Goal: Go to known website: Go to known website

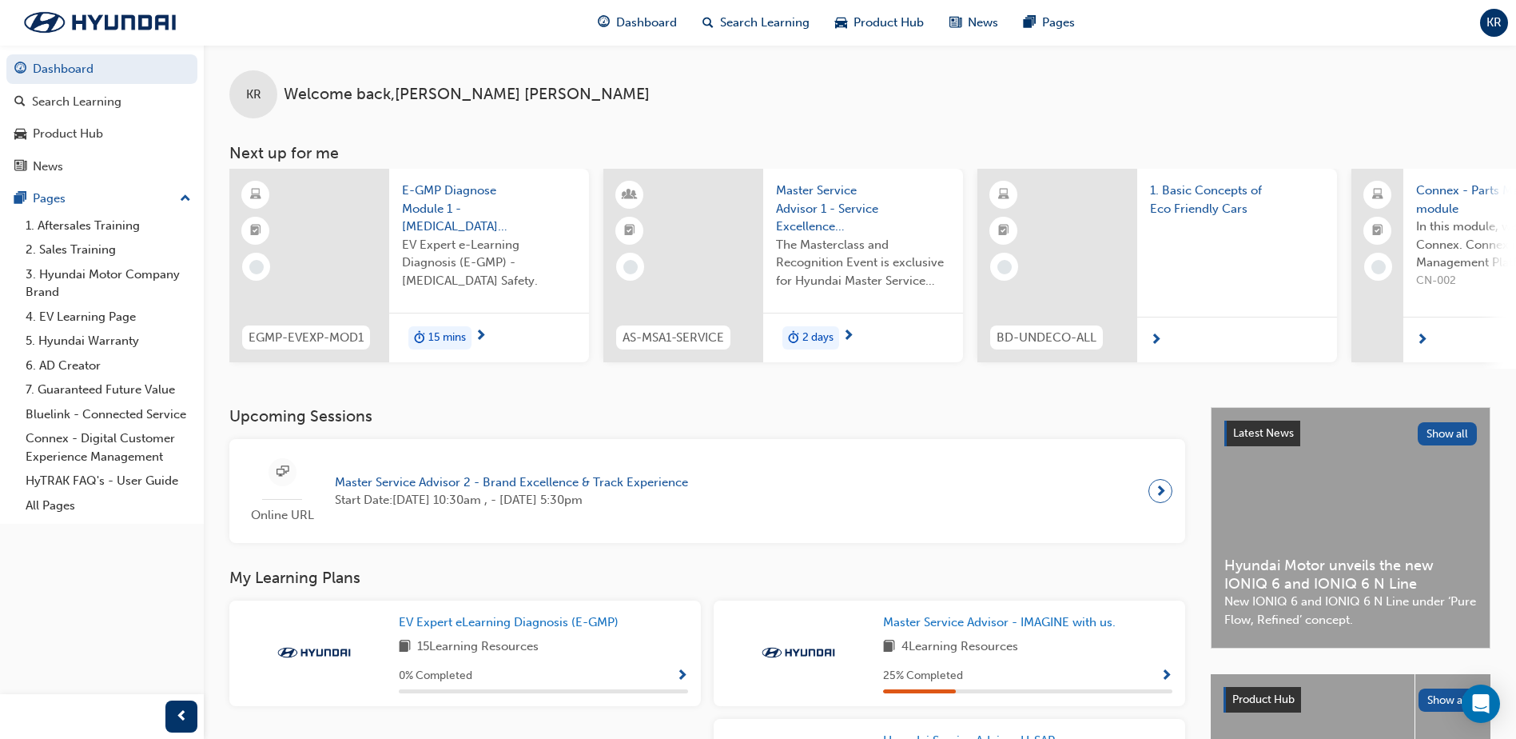
click at [1162, 495] on span "next-icon" at bounding box center [1161, 491] width 12 height 22
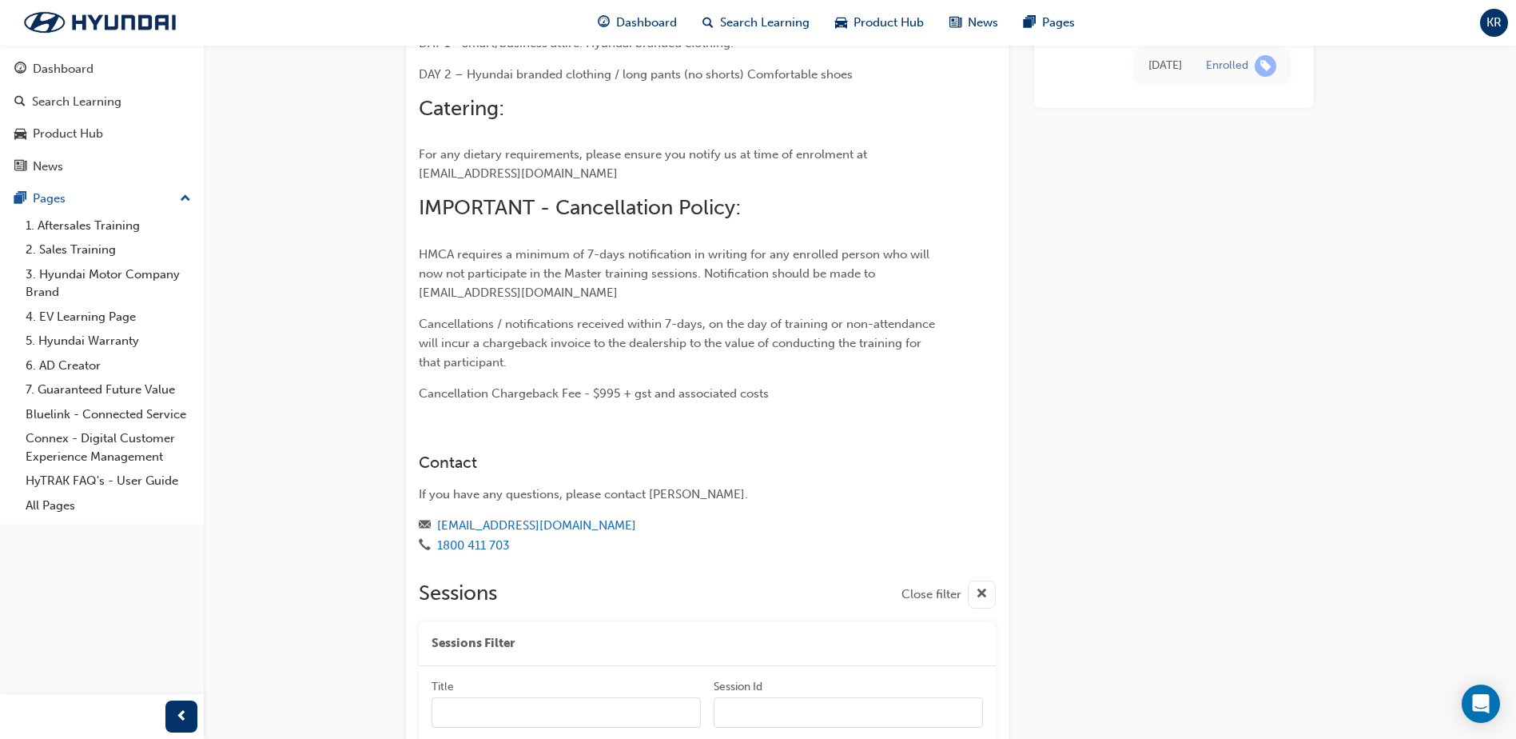
scroll to position [795, 0]
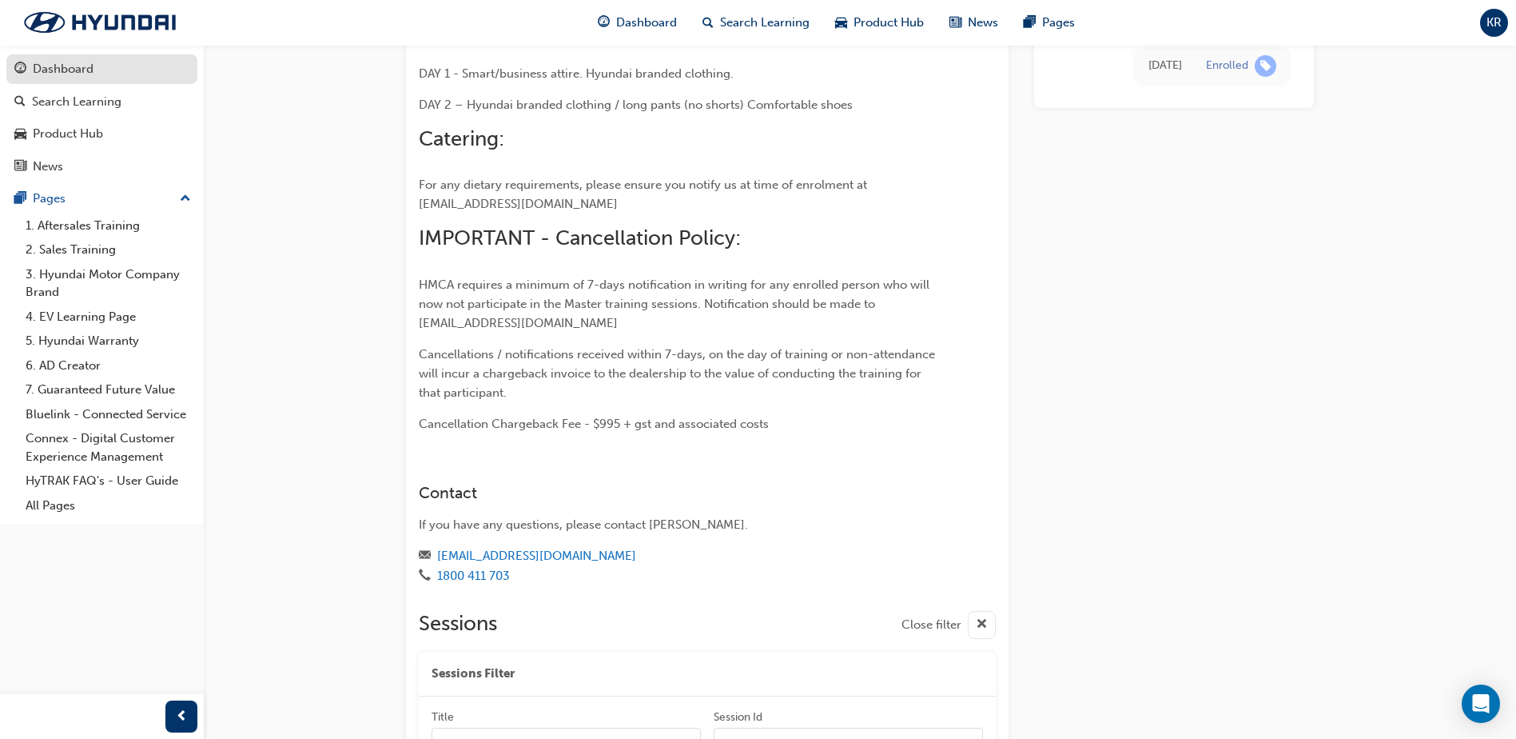
click at [86, 64] on div "Dashboard" at bounding box center [63, 69] width 61 height 18
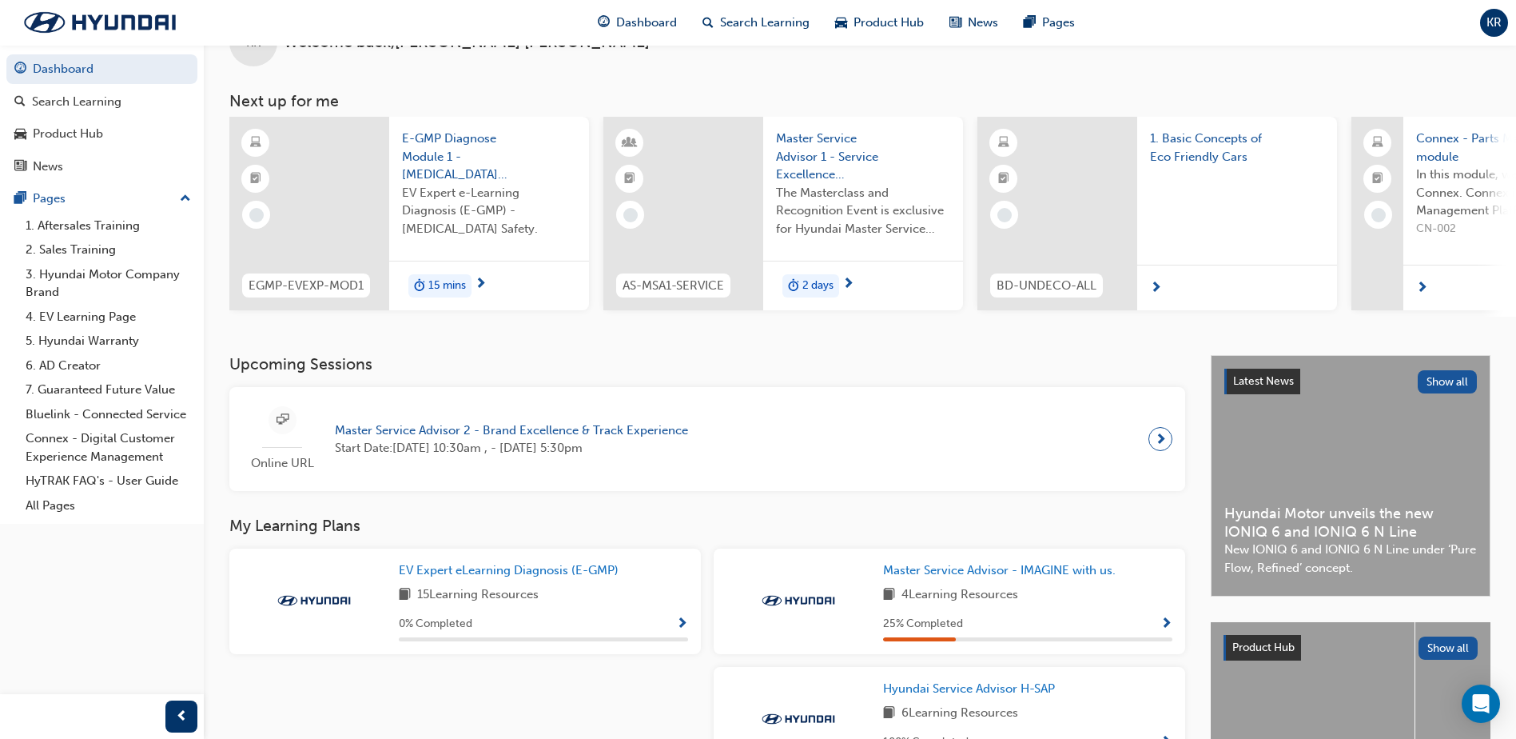
scroll to position [80, 0]
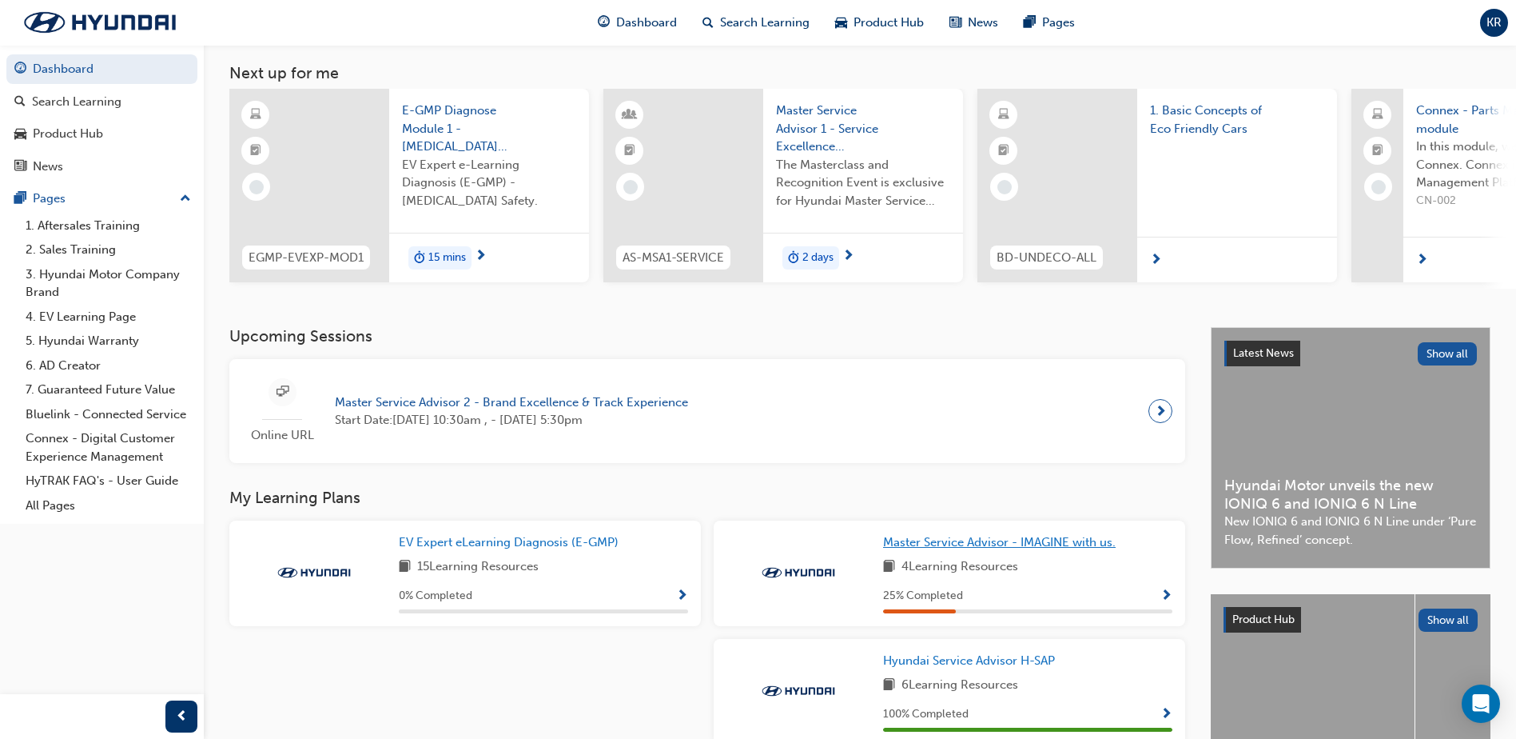
click at [996, 549] on span "Master Service Advisor - IMAGINE with us." at bounding box center [999, 542] width 233 height 14
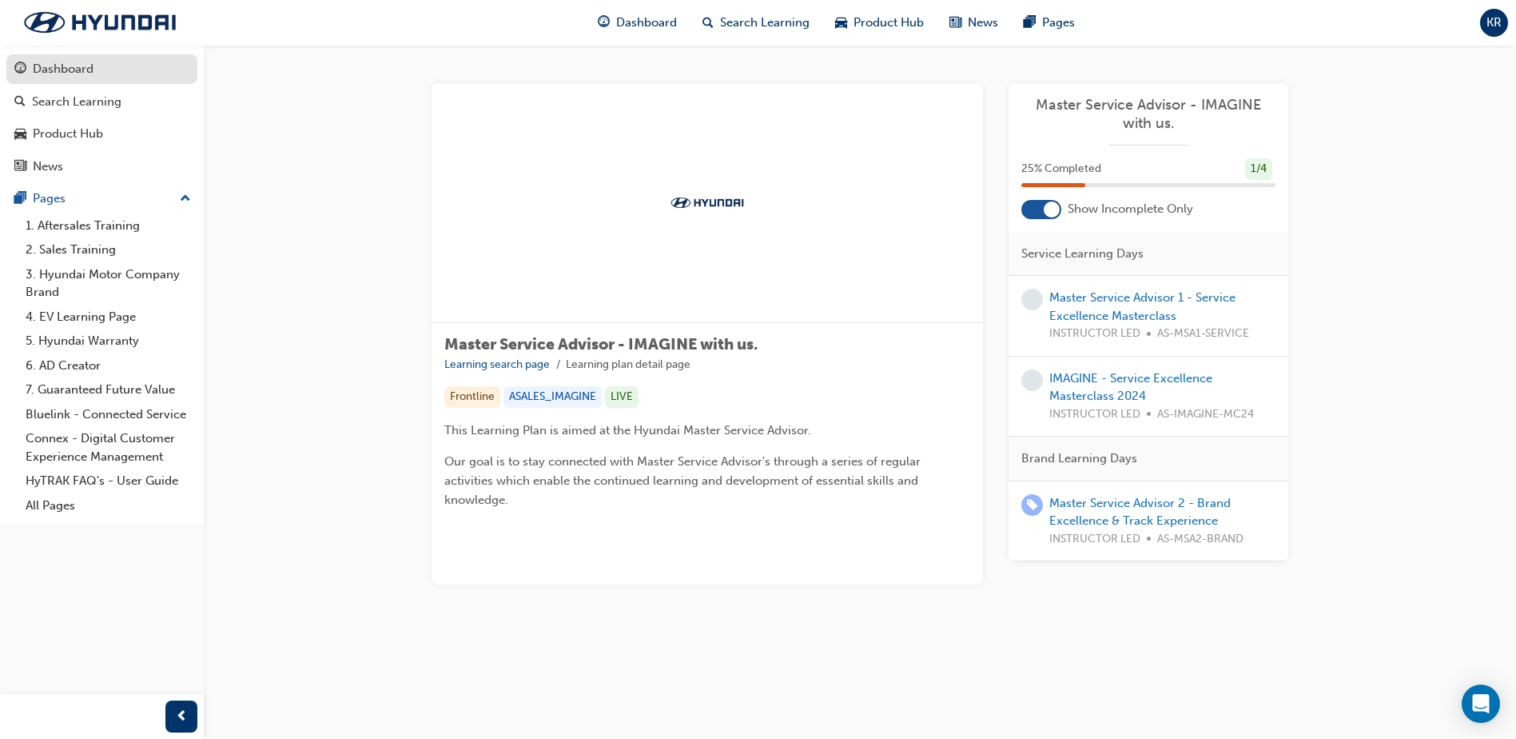
click at [69, 71] on div "Dashboard" at bounding box center [63, 69] width 61 height 18
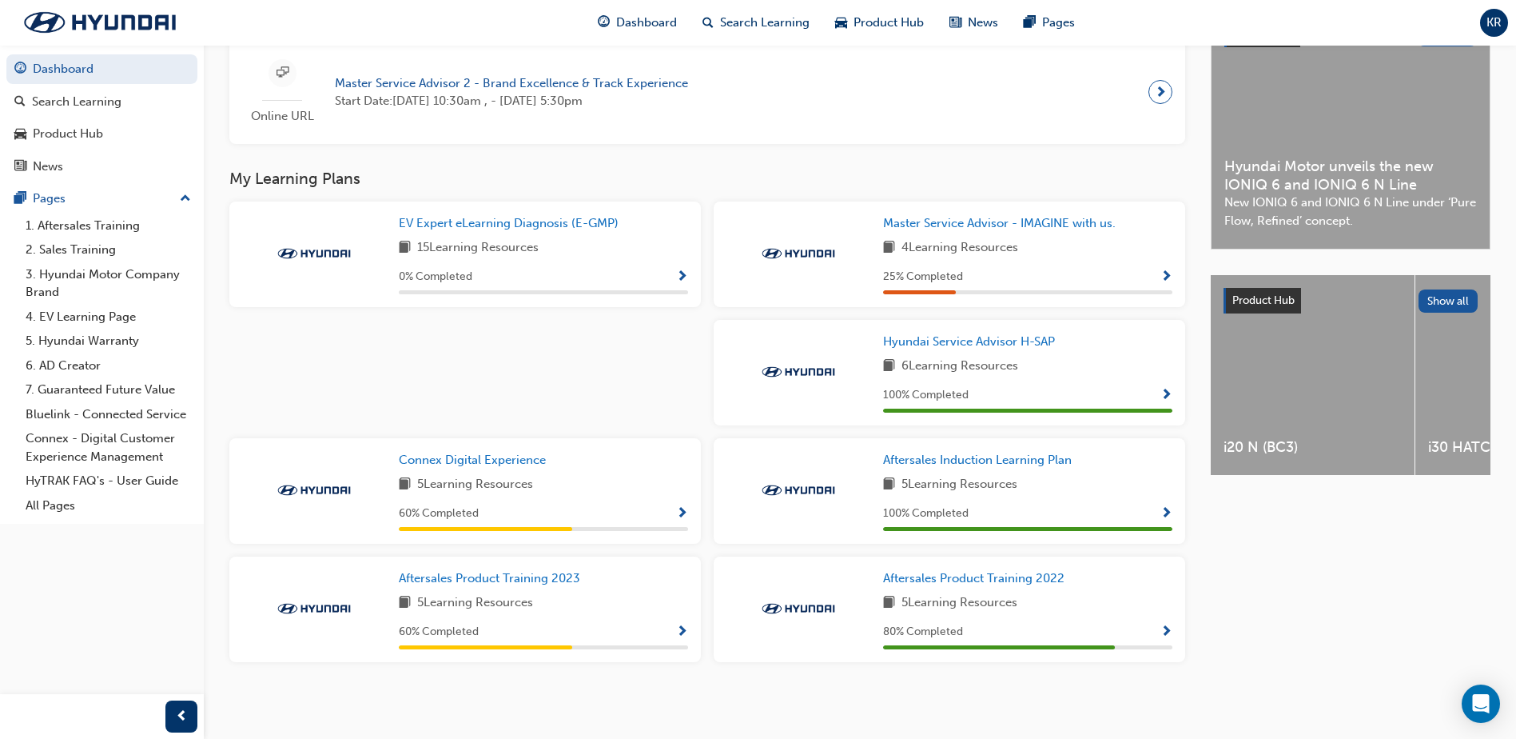
scroll to position [407, 0]
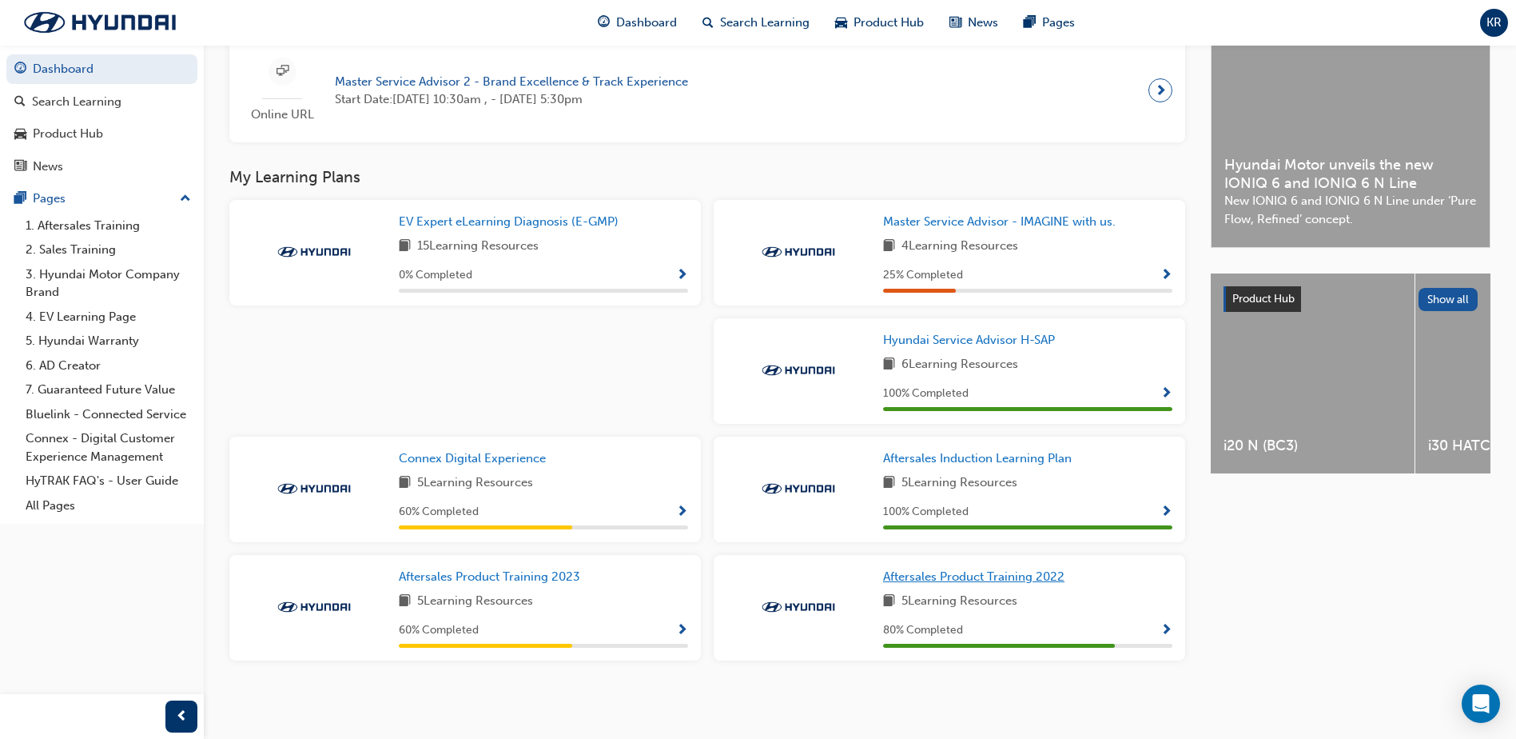
click at [1002, 575] on span "Aftersales Product Training 2022" at bounding box center [973, 576] width 181 height 14
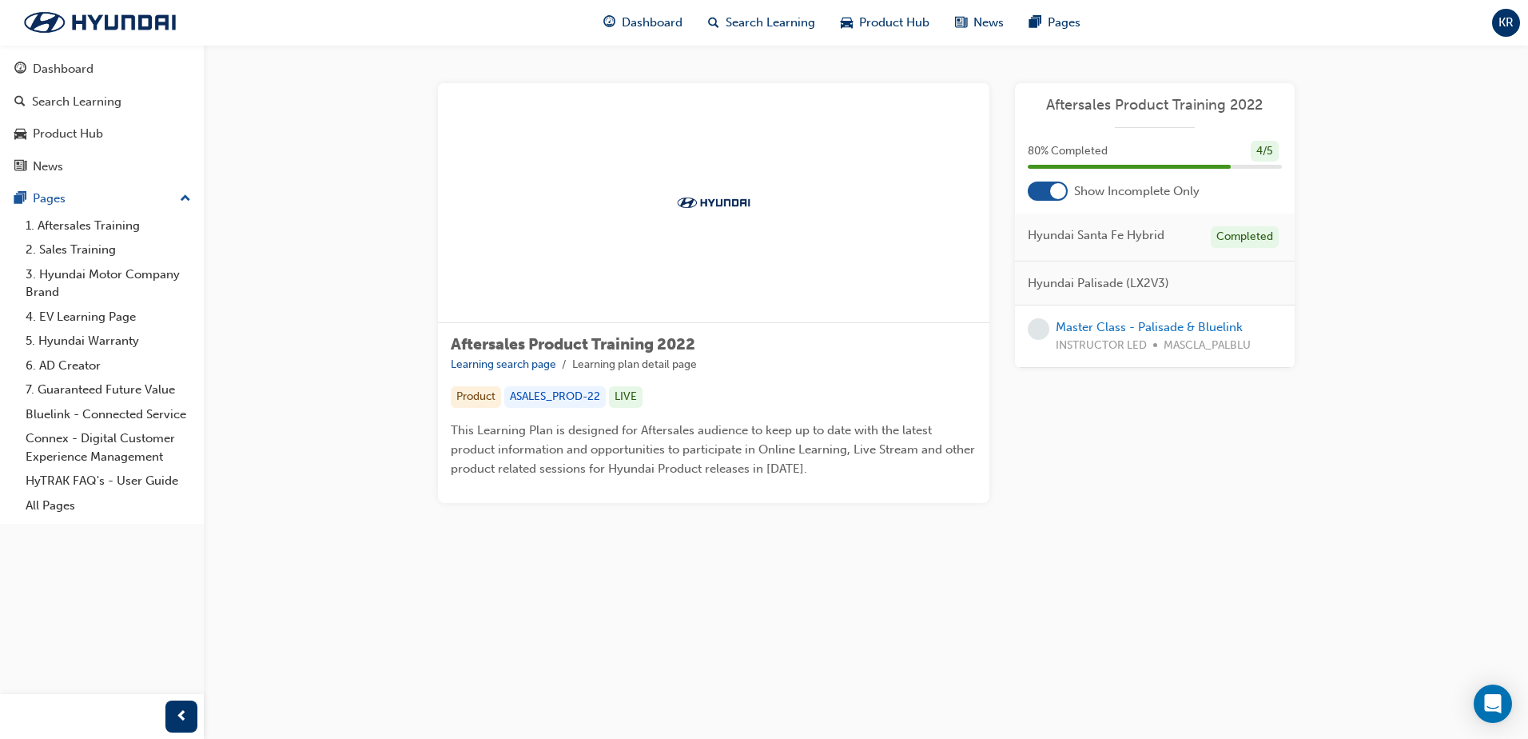
click at [1257, 149] on div "4 / 5" at bounding box center [1265, 152] width 28 height 22
click at [48, 65] on div "Dashboard" at bounding box center [63, 69] width 61 height 18
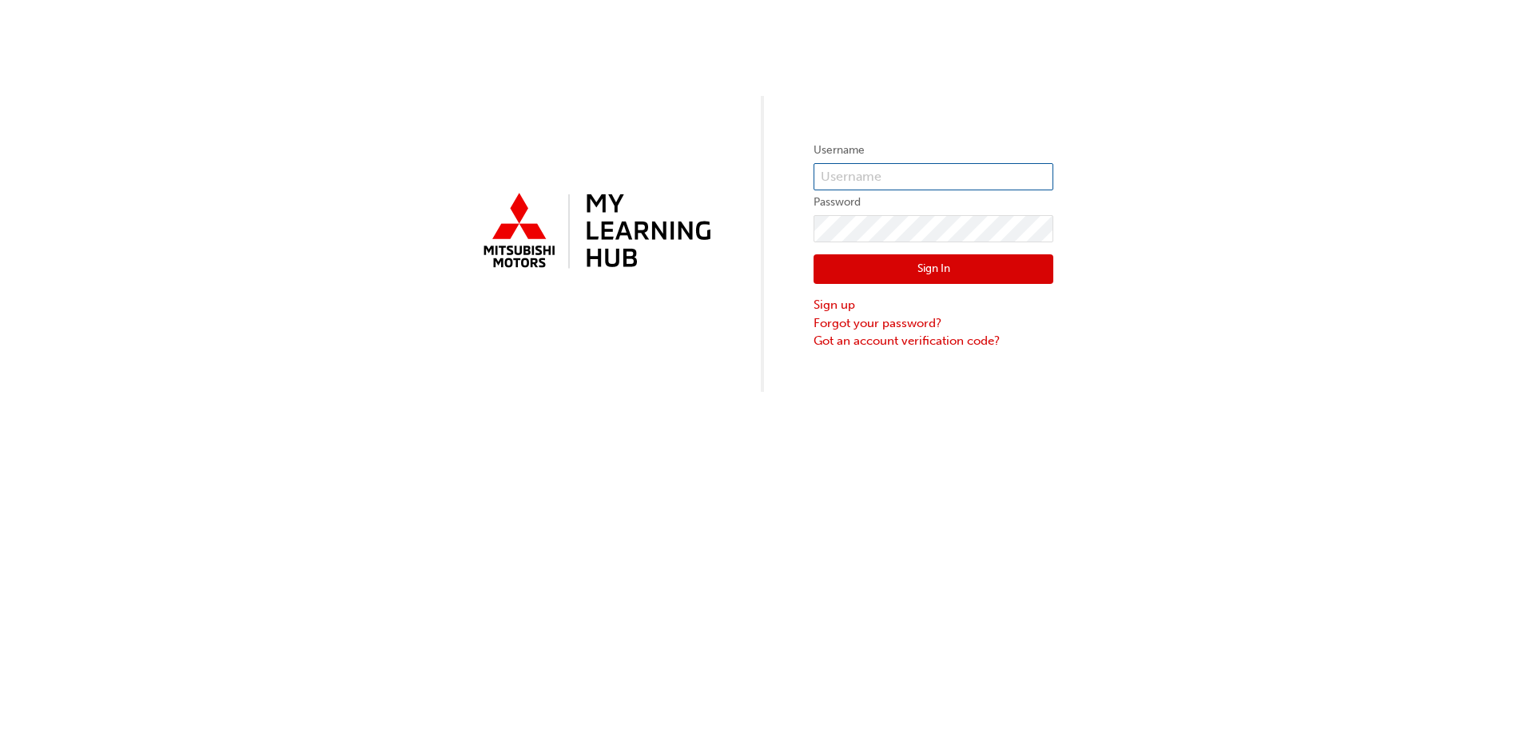
type input "0007181558"
click at [965, 265] on button "Sign In" at bounding box center [934, 269] width 240 height 30
